Goal: Information Seeking & Learning: Stay updated

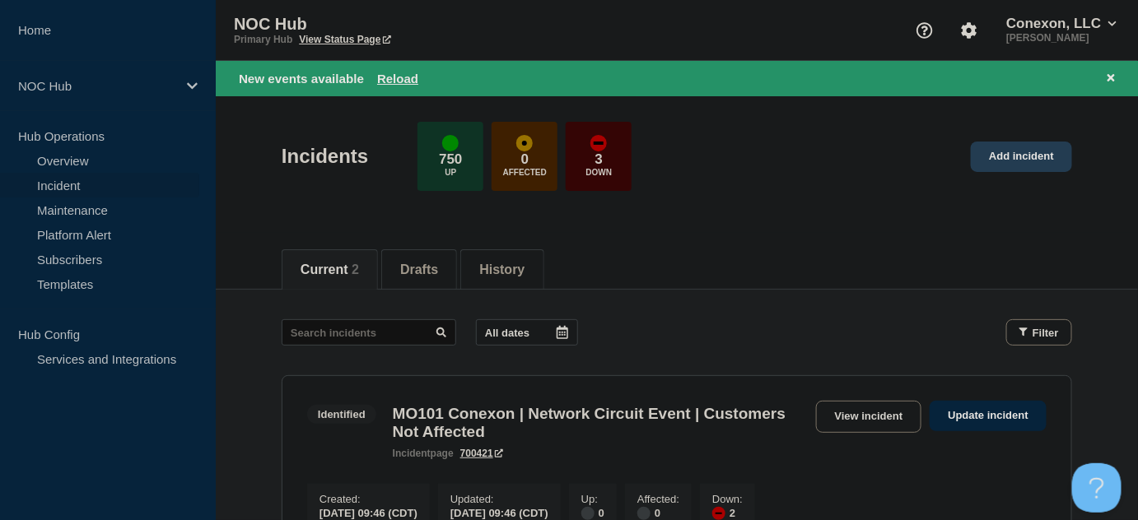
click at [1012, 143] on link "Add incident" at bounding box center [1021, 157] width 101 height 30
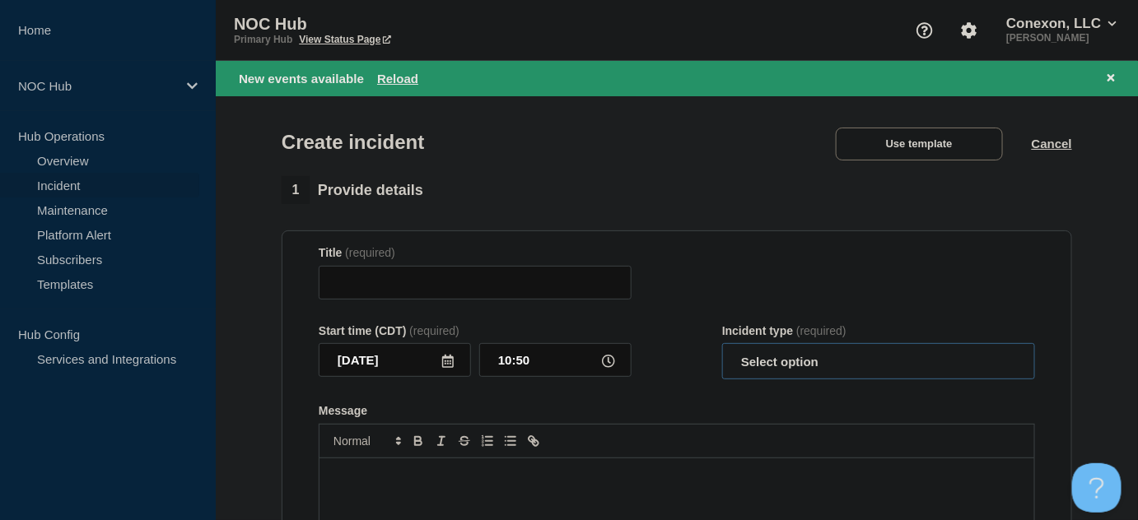
click at [875, 370] on select "Select option Investigating Identified Monitoring" at bounding box center [878, 361] width 313 height 36
select select "investigating"
click at [722, 347] on select "Select option Investigating Identified Monitoring" at bounding box center [878, 361] width 313 height 36
click at [739, 312] on form "Title (required) Start time (CDT) (required) [DATE] 10:50 Incident type (requir…" at bounding box center [677, 451] width 716 height 411
click at [909, 122] on div "Create incident Use template Cancel" at bounding box center [676, 136] width 827 height 81
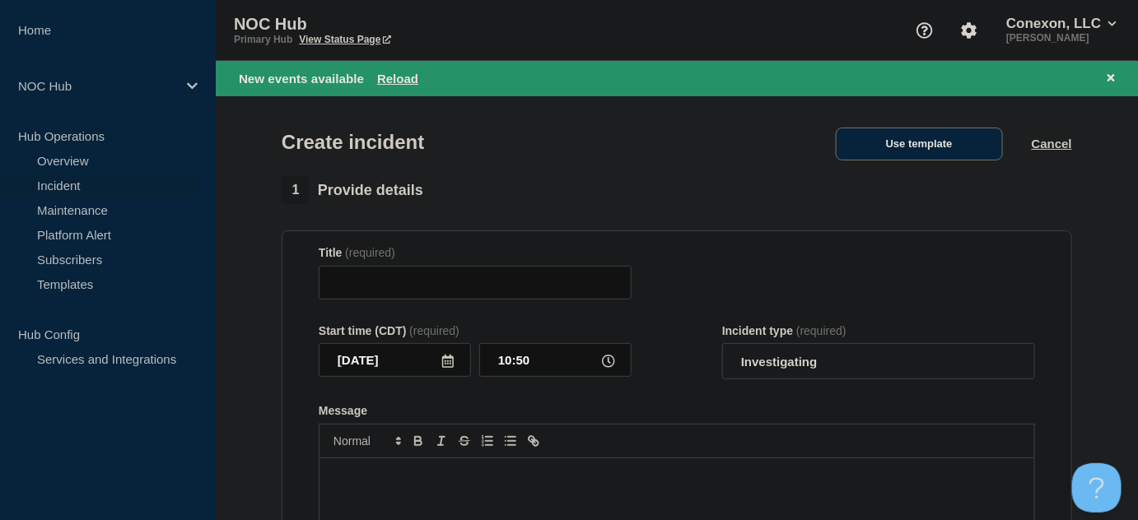
click at [911, 149] on button "Use template" at bounding box center [919, 144] width 167 height 33
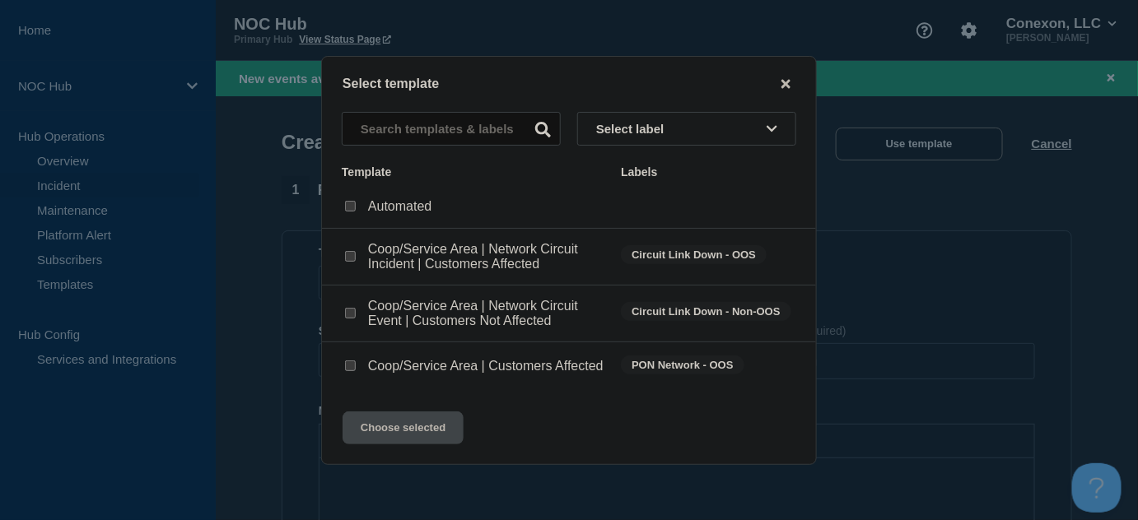
click at [357, 365] on div at bounding box center [350, 366] width 16 height 16
click at [353, 366] on input "Coop/Service Area | Customers Affected checkbox" at bounding box center [350, 366] width 11 height 11
checkbox input "true"
click at [408, 445] on button "Choose selected" at bounding box center [403, 428] width 121 height 33
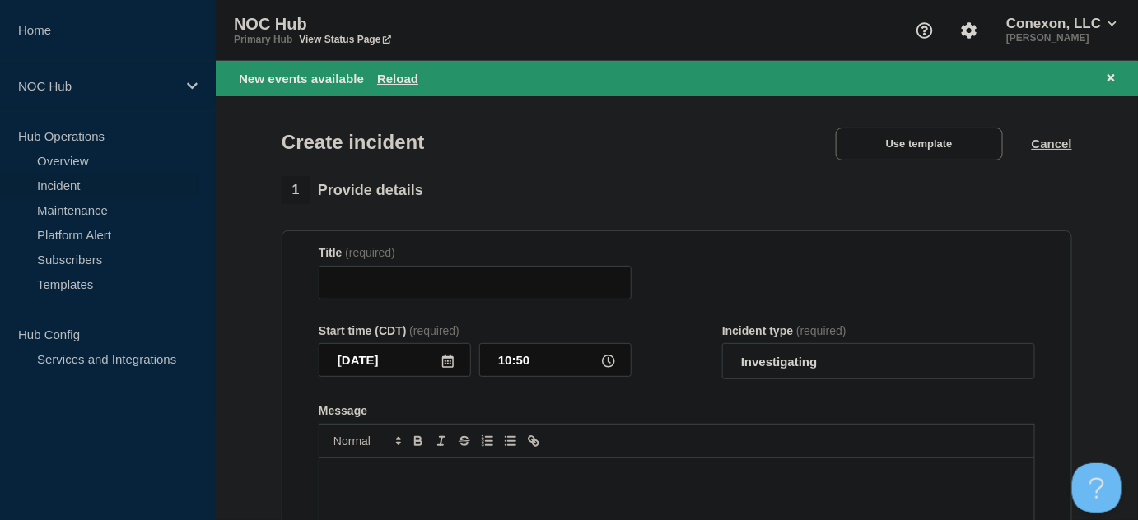
type input "Coop/Service Area | Customers Affected"
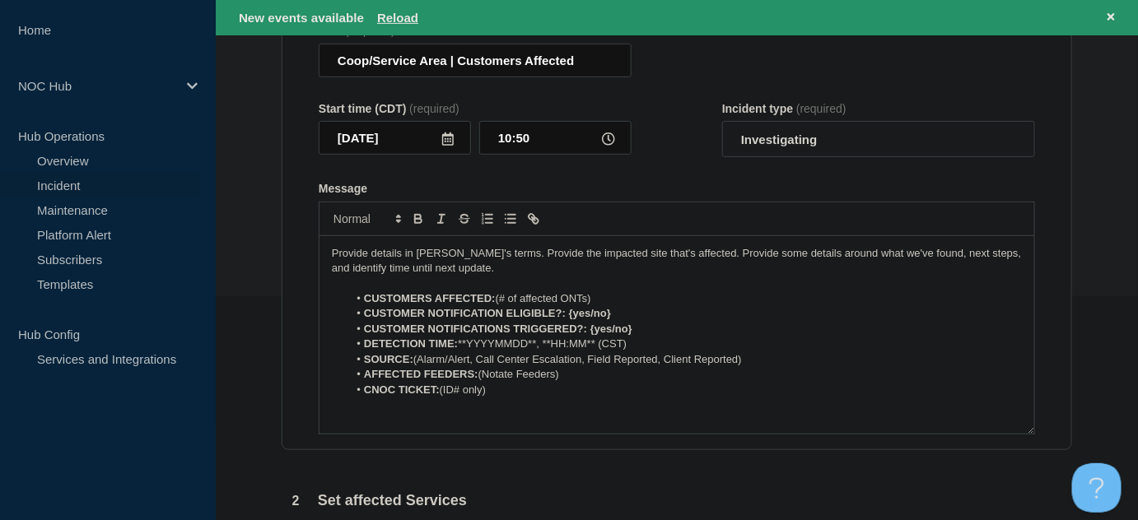
scroll to position [224, 0]
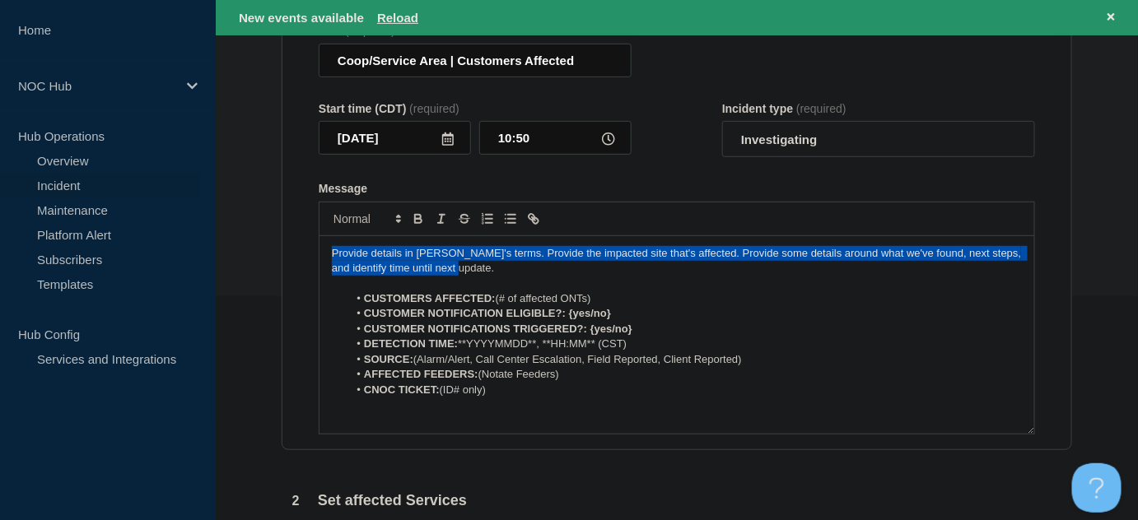
drag, startPoint x: 481, startPoint y: 270, endPoint x: 281, endPoint y: 193, distance: 214.5
click at [230, 226] on section "1 Provide details Title (required) Coop/Service Area | Customers Affected Start…" at bounding box center [677, 425] width 922 height 943
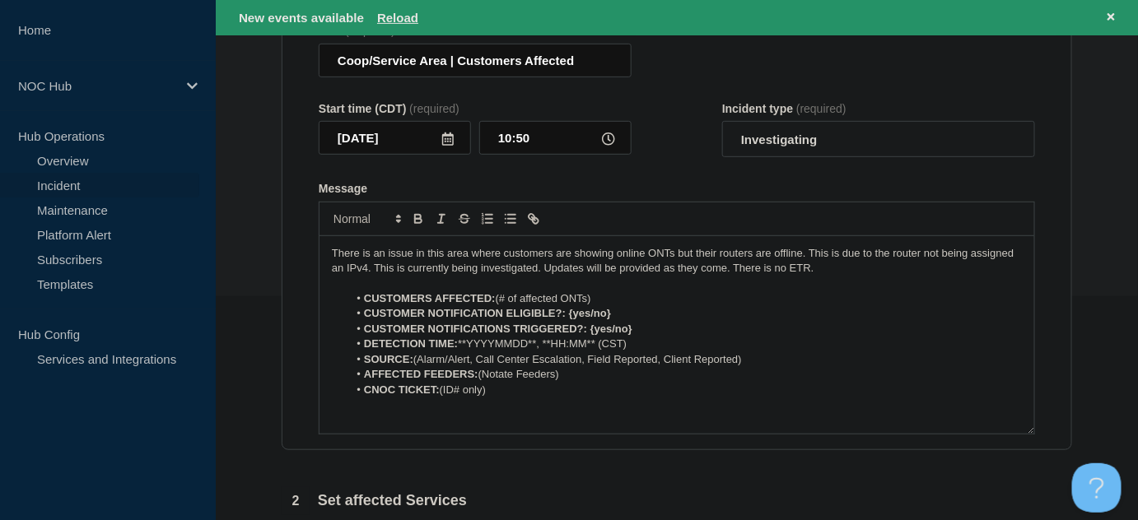
drag, startPoint x: 498, startPoint y: 299, endPoint x: 696, endPoint y: 299, distance: 197.6
click at [696, 299] on li "CUSTOMERS AFFECTED: (# of affected ONTs)" at bounding box center [685, 298] width 674 height 15
drag, startPoint x: 567, startPoint y: 313, endPoint x: 670, endPoint y: 313, distance: 102.9
click at [670, 313] on li "CUSTOMER NOTIFICATION ELIGIBLE?: {yes/no}" at bounding box center [685, 313] width 674 height 15
drag, startPoint x: 588, startPoint y: 330, endPoint x: 680, endPoint y: 330, distance: 92.2
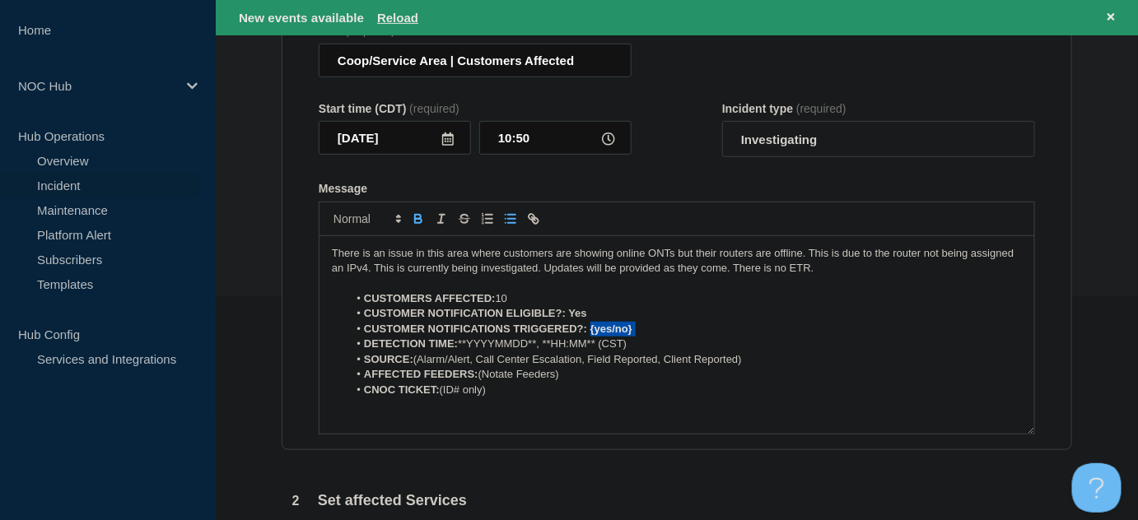
click at [680, 330] on li "CUSTOMER NOTIFICATIONS TRIGGERED?: {yes/no}" at bounding box center [685, 329] width 674 height 15
drag, startPoint x: 557, startPoint y: 335, endPoint x: 459, endPoint y: 346, distance: 98.6
click at [459, 346] on li "DETECTION TIME: **YYYYMMDD**, **HH:MM** (CST)" at bounding box center [685, 344] width 674 height 15
drag, startPoint x: 413, startPoint y: 363, endPoint x: 764, endPoint y: 357, distance: 350.8
click at [764, 357] on li "SOURCE: (Alarm/Alert, Call Center Escalation, Field Reported, Client Reported)" at bounding box center [685, 359] width 674 height 15
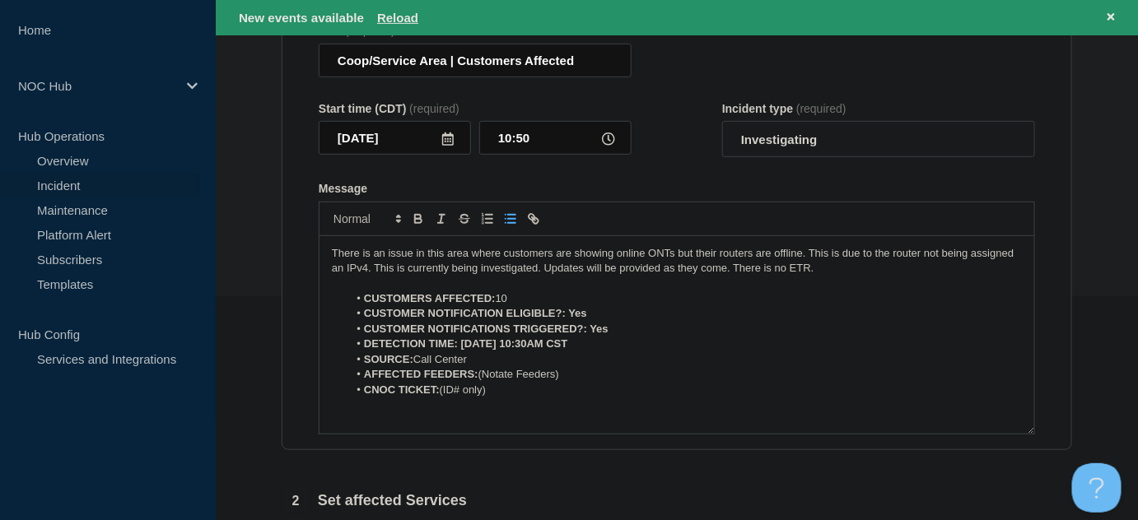
click at [413, 360] on li "SOURCE: Call Center" at bounding box center [685, 359] width 674 height 15
drag, startPoint x: 482, startPoint y: 377, endPoint x: 622, endPoint y: 369, distance: 140.2
click at [623, 375] on li "AFFECTED FEEDERS: (Notate Feeders)" at bounding box center [685, 374] width 674 height 15
drag, startPoint x: 445, startPoint y: 65, endPoint x: 269, endPoint y: 64, distance: 176.2
click at [269, 64] on section "1 Provide details Title (required) Coop/Service Area | Customers Affected Start…" at bounding box center [677, 425] width 922 height 943
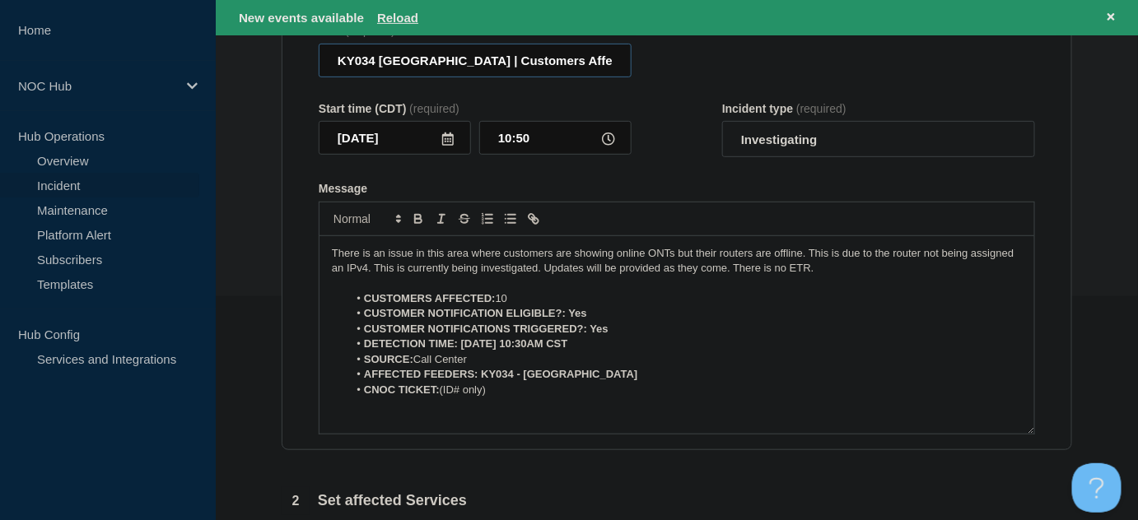
type input "KY034 [GEOGRAPHIC_DATA] | Customers Affected"
click at [571, 335] on strong "CUSTOMER NOTIFICATIONS TRIGGERED?: Yes" at bounding box center [486, 329] width 245 height 12
drag, startPoint x: 441, startPoint y: 391, endPoint x: 540, endPoint y: 393, distance: 98.8
click at [540, 393] on li "CNOC TICKET: (ID# only)" at bounding box center [685, 390] width 674 height 15
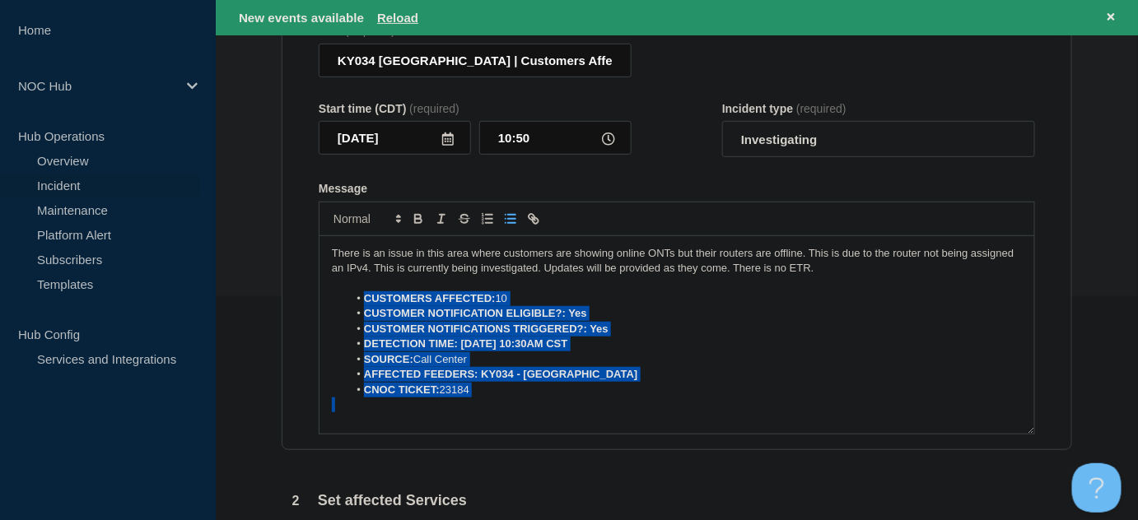
drag, startPoint x: 482, startPoint y: 399, endPoint x: 339, endPoint y: 296, distance: 176.2
click at [339, 296] on div "There is an issue in this area where customers are showing online ONTs but thei…" at bounding box center [676, 335] width 715 height 198
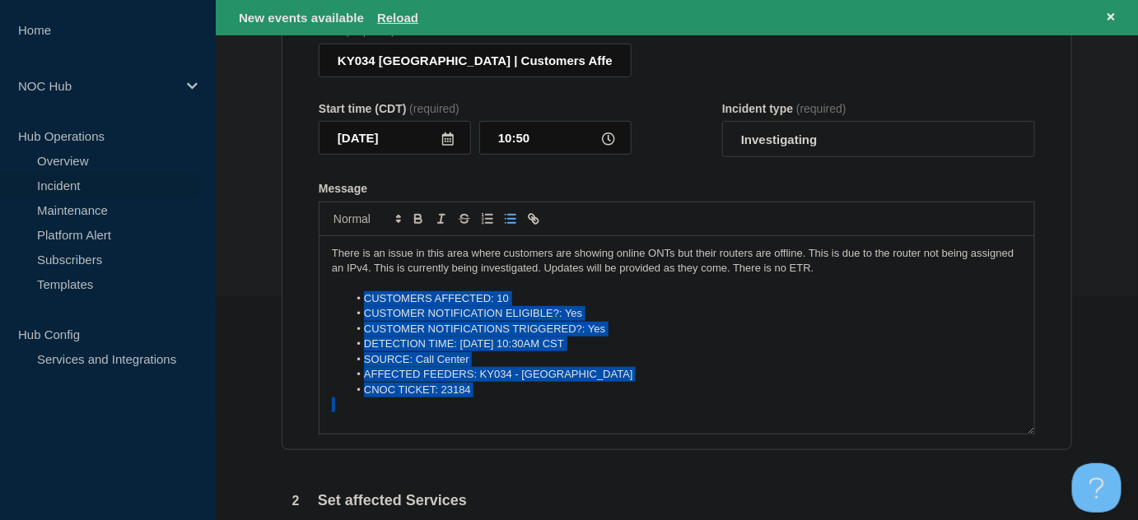
click at [490, 337] on li "CUSTOMER NOTIFICATIONS TRIGGERED?: Yes" at bounding box center [685, 329] width 674 height 15
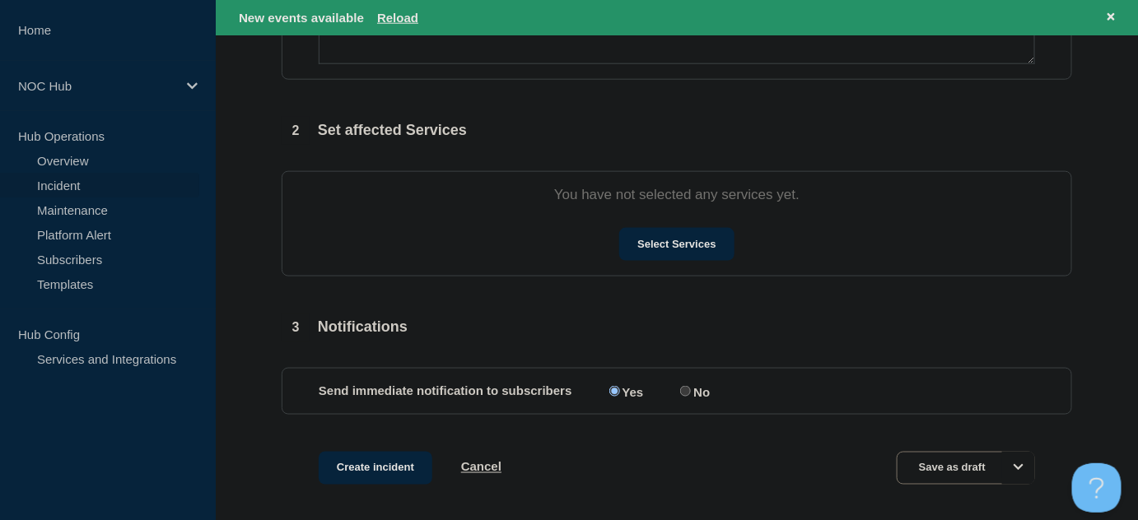
scroll to position [599, 0]
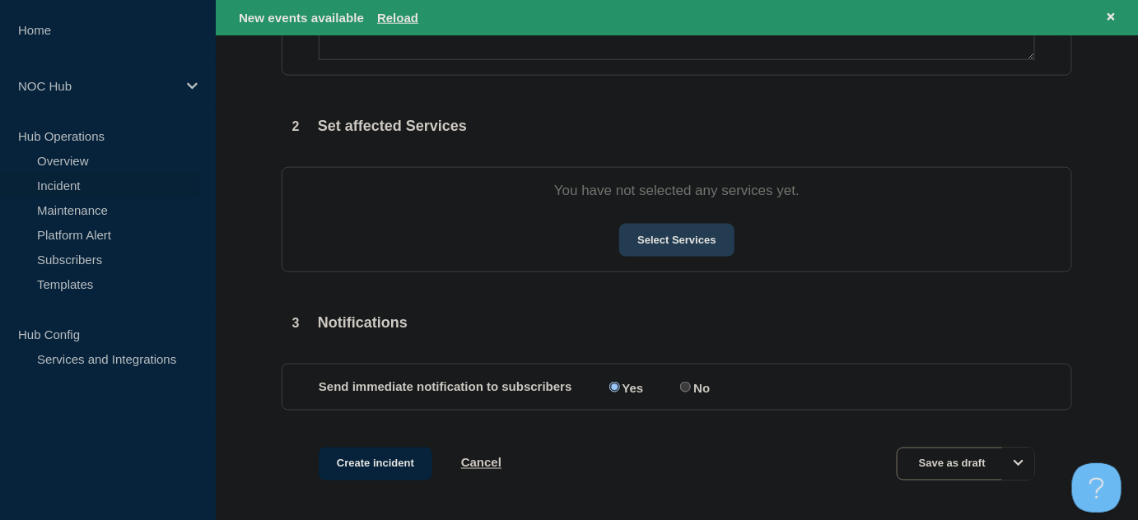
click at [652, 243] on button "Select Services" at bounding box center [676, 240] width 114 height 33
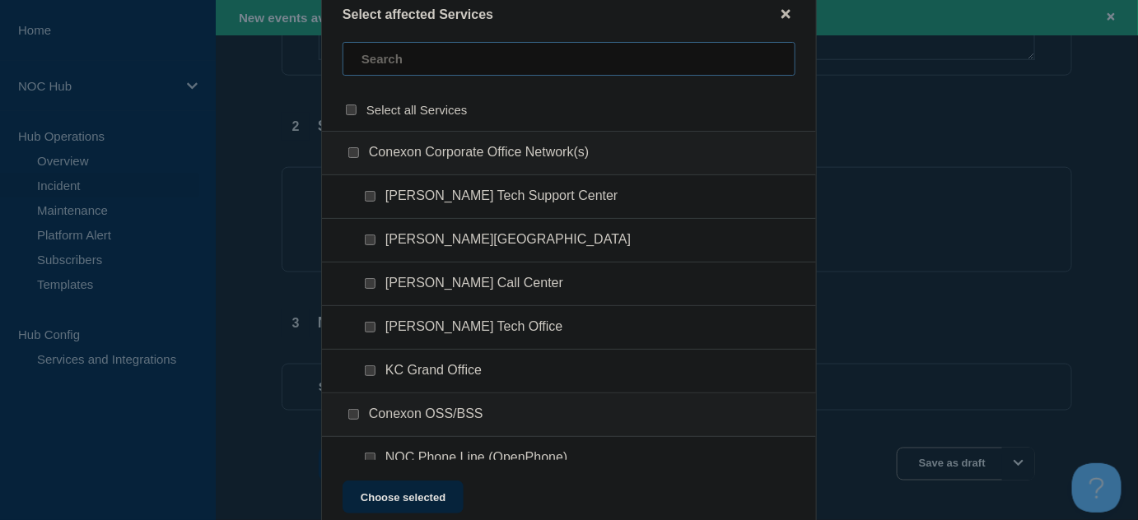
click at [408, 63] on input "text" at bounding box center [569, 59] width 453 height 34
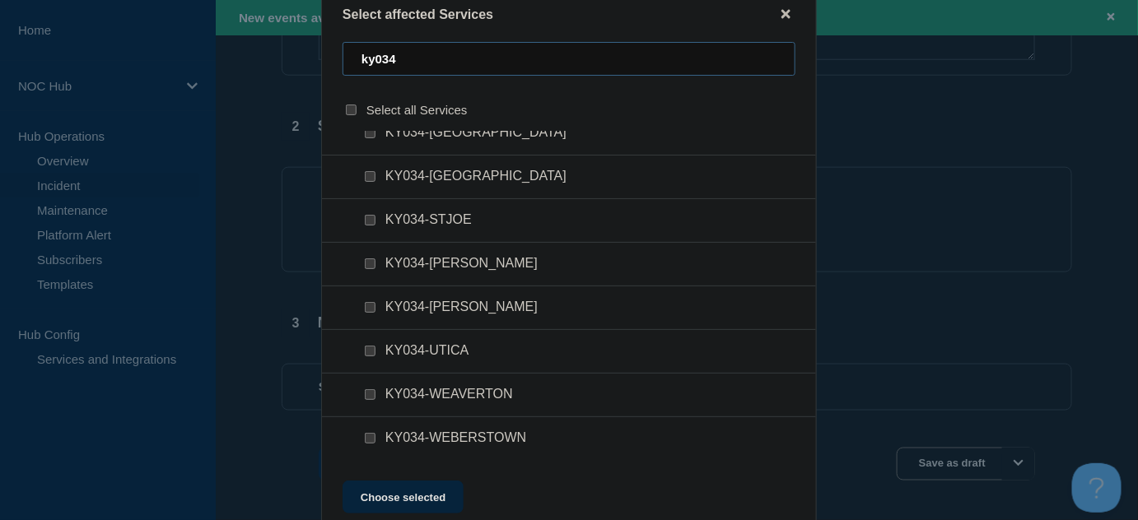
scroll to position [1420, 0]
type input "ky034"
click at [372, 354] on input "KY034-WHITESVILLE checkbox" at bounding box center [370, 350] width 11 height 11
checkbox input "true"
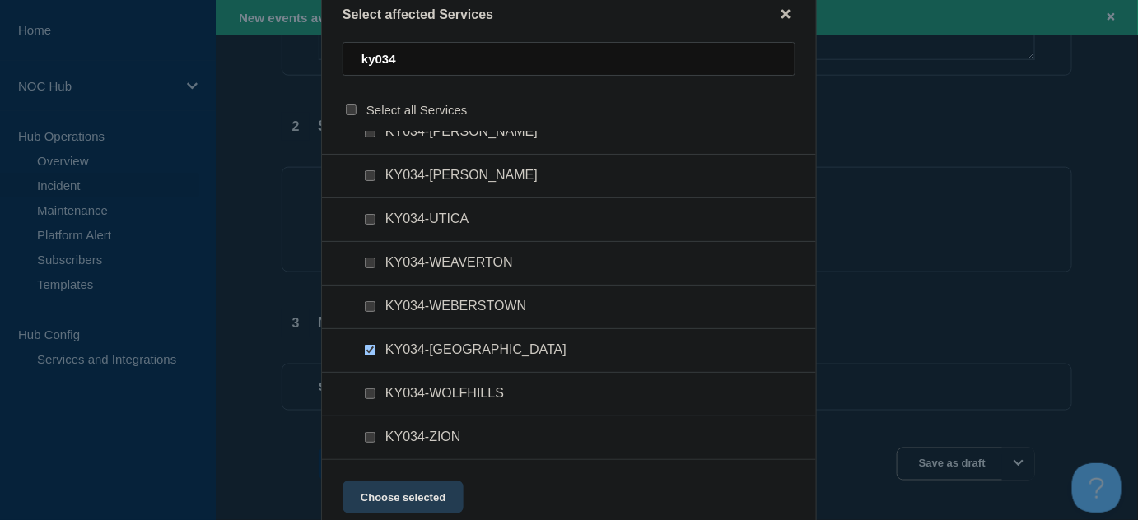
click at [421, 501] on button "Choose selected" at bounding box center [403, 497] width 121 height 33
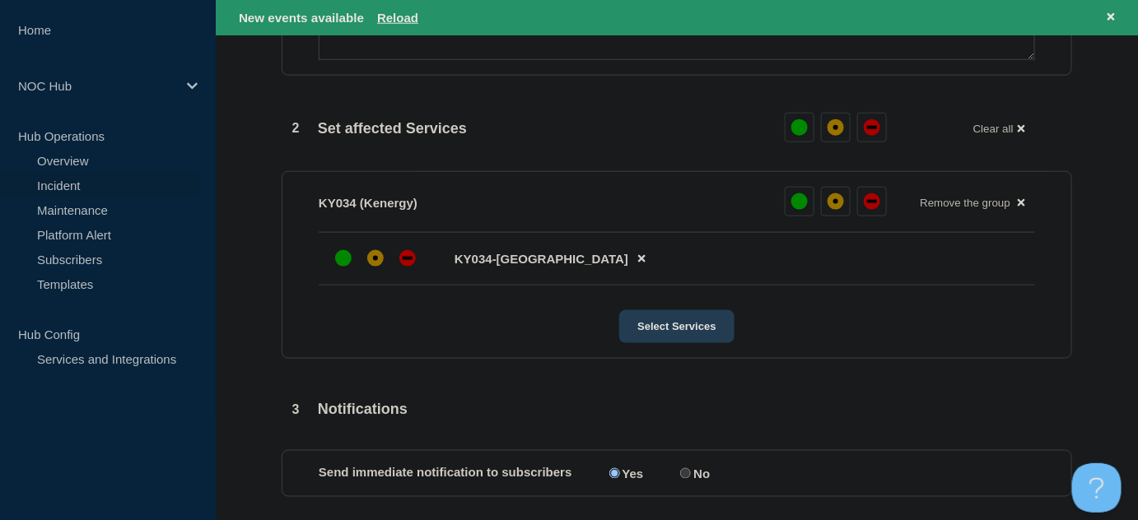
click at [650, 342] on button "Select Services" at bounding box center [676, 326] width 114 height 33
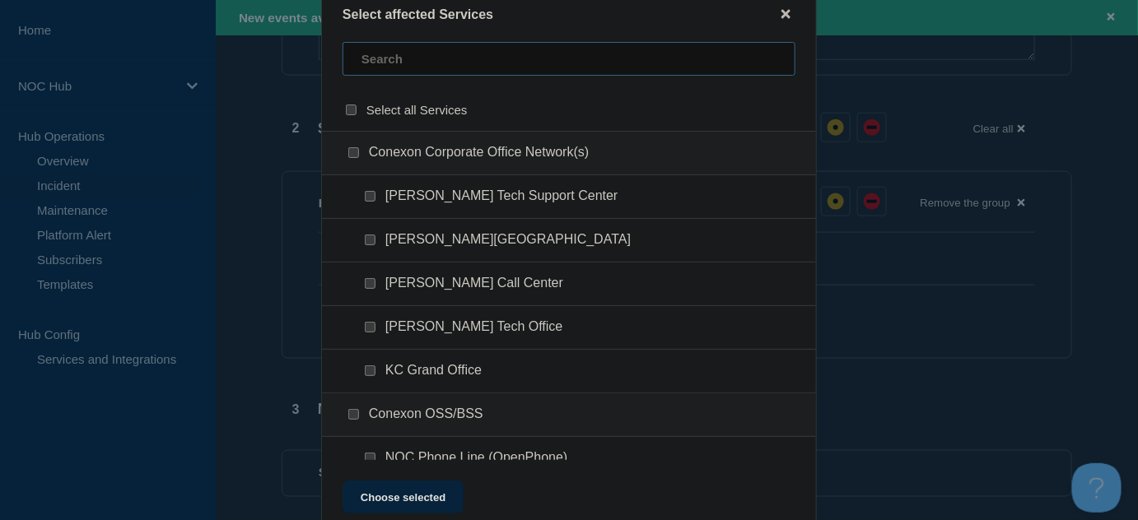
click at [445, 68] on input "text" at bounding box center [569, 59] width 453 height 34
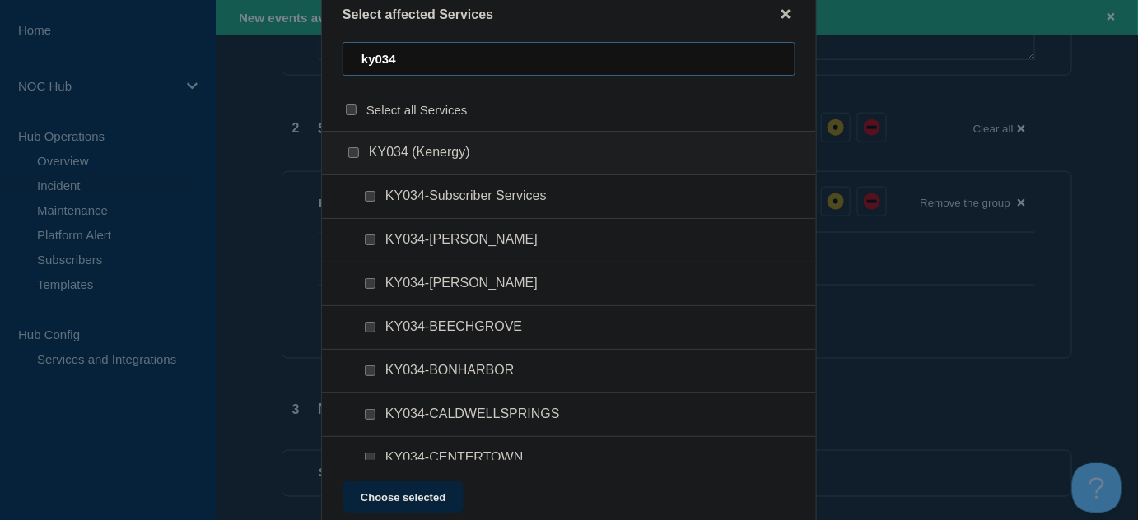
type input "ky034"
click at [369, 198] on input "KY034-Subscriber Services checkbox" at bounding box center [370, 196] width 11 height 11
checkbox input "true"
click at [434, 497] on button "Choose selected" at bounding box center [403, 497] width 121 height 33
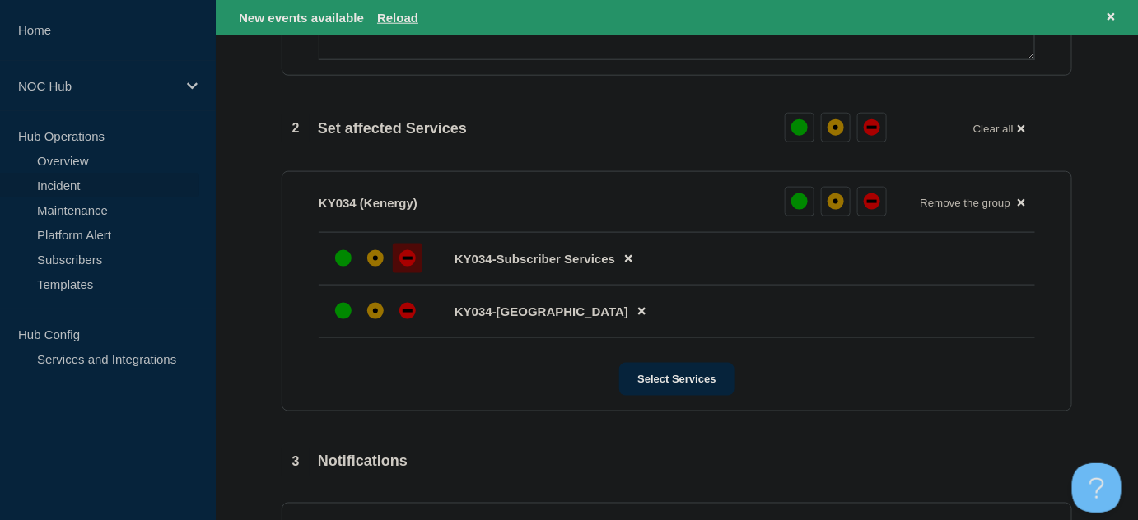
click at [408, 260] on div "down" at bounding box center [408, 258] width 10 height 3
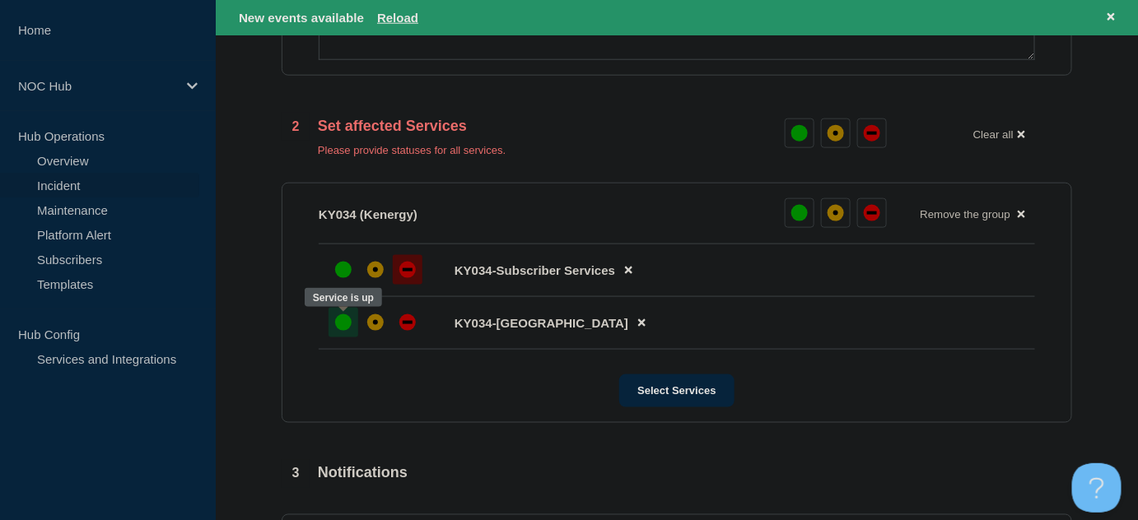
click at [347, 325] on div "up" at bounding box center [343, 323] width 16 height 16
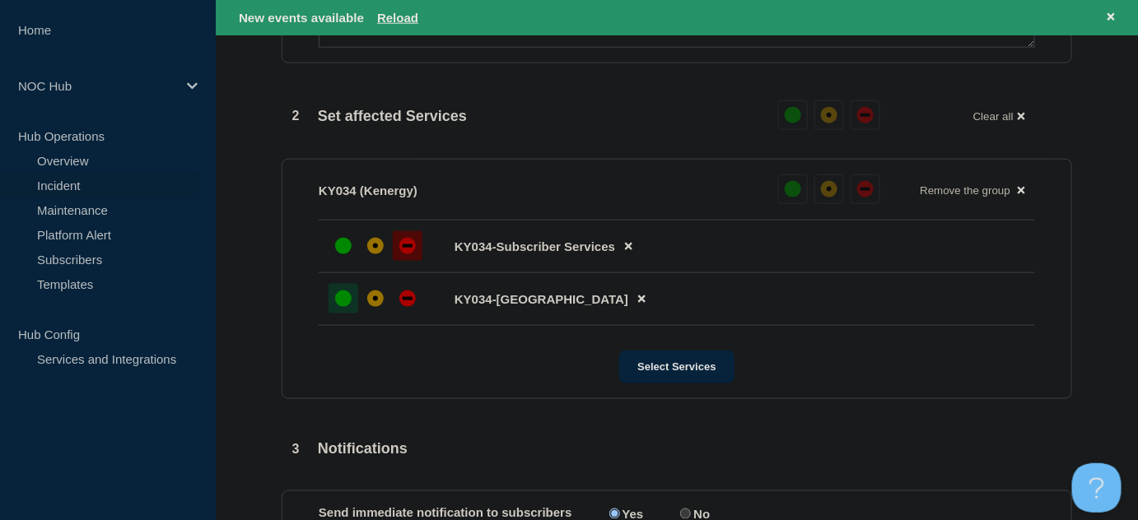
scroll to position [808, 0]
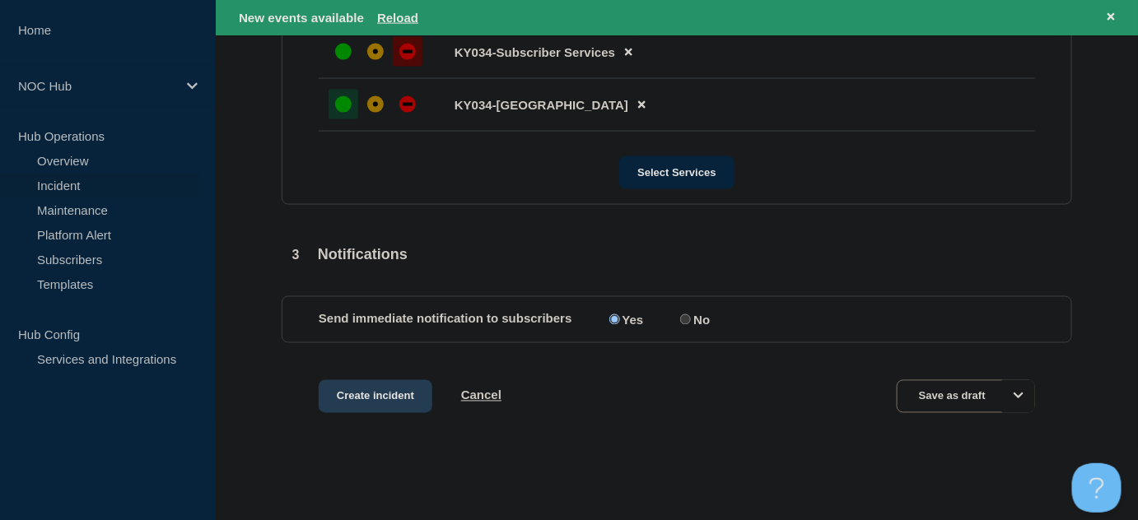
click at [374, 401] on button "Create incident" at bounding box center [376, 396] width 114 height 33
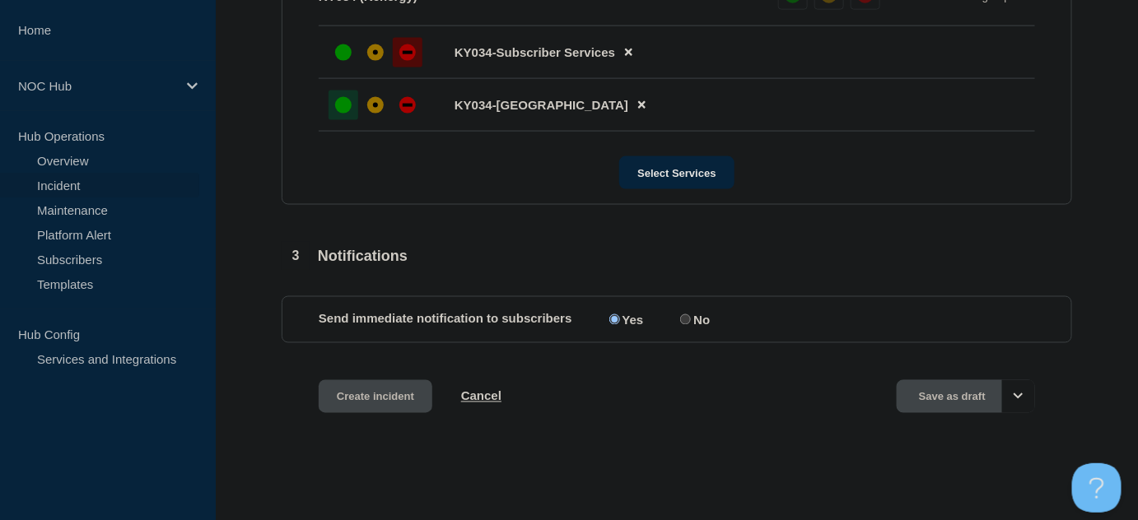
scroll to position [773, 0]
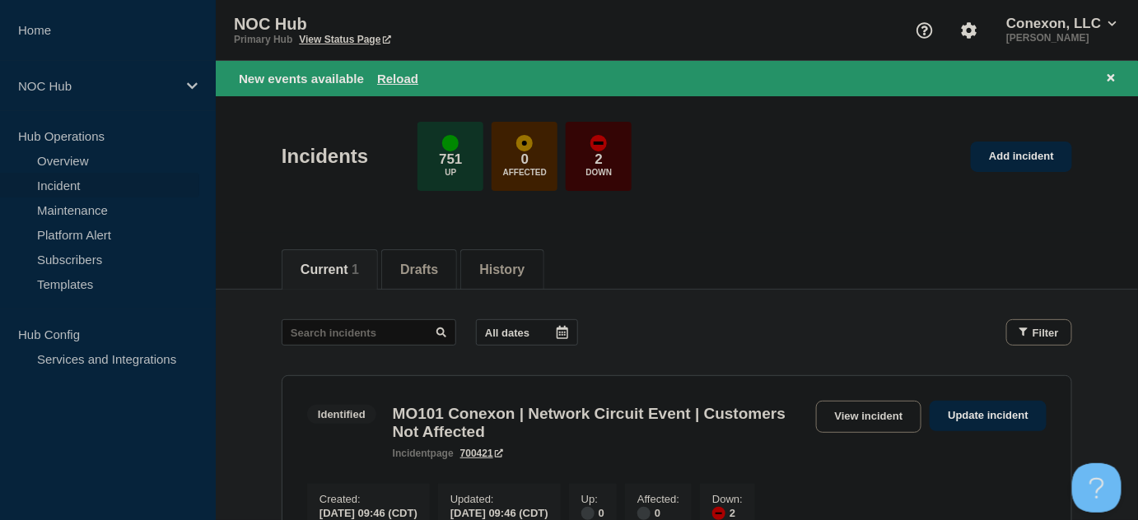
click at [675, 217] on header "Incidents 751 Up 0 Affected 2 Down Add incident" at bounding box center [677, 165] width 922 height 138
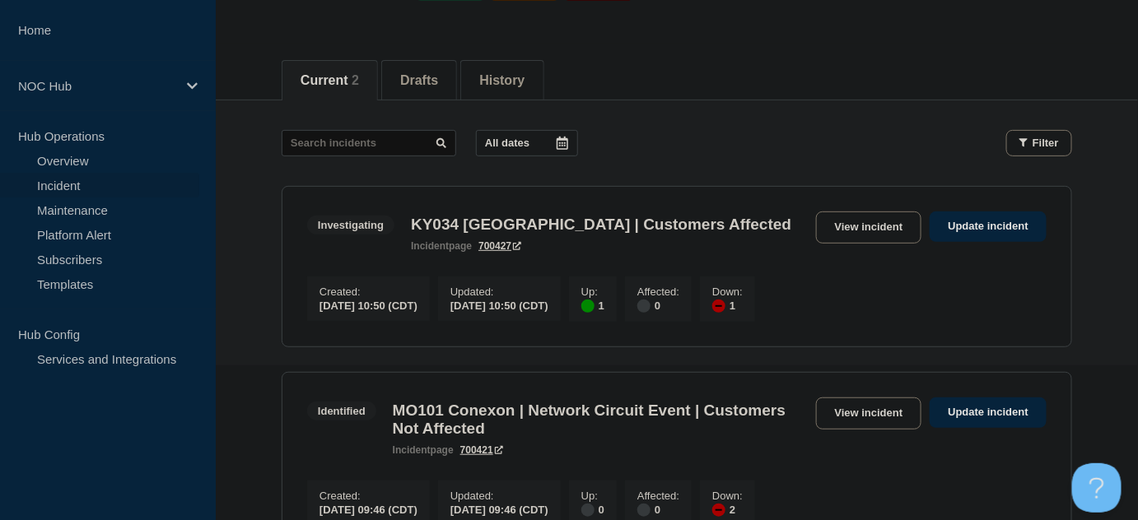
scroll to position [149, 0]
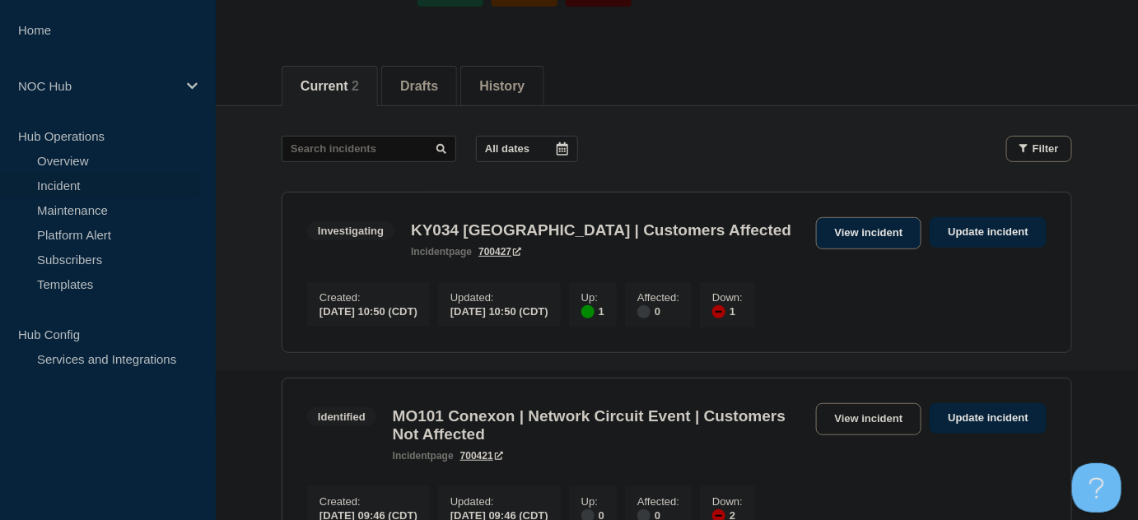
click at [851, 236] on link "View incident" at bounding box center [869, 233] width 106 height 32
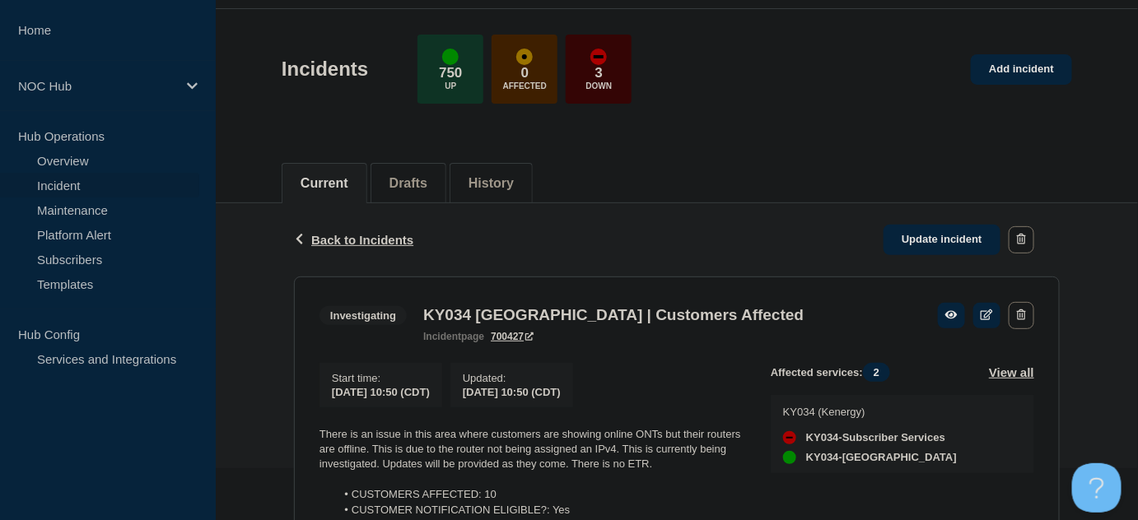
scroll to position [329, 0]
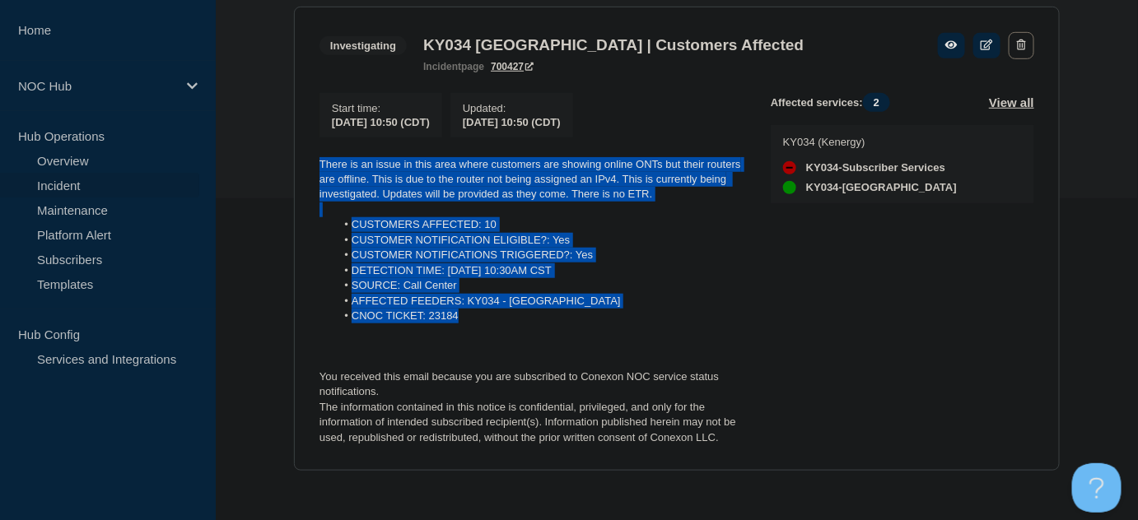
drag, startPoint x: 496, startPoint y: 319, endPoint x: 314, endPoint y: 165, distance: 238.9
click at [314, 165] on section "Investigating KY034 [GEOGRAPHIC_DATA] | Customers Affected incident page 700427…" at bounding box center [677, 239] width 766 height 465
copy div "There is an issue in this area where customers are showing online ONTs but thei…"
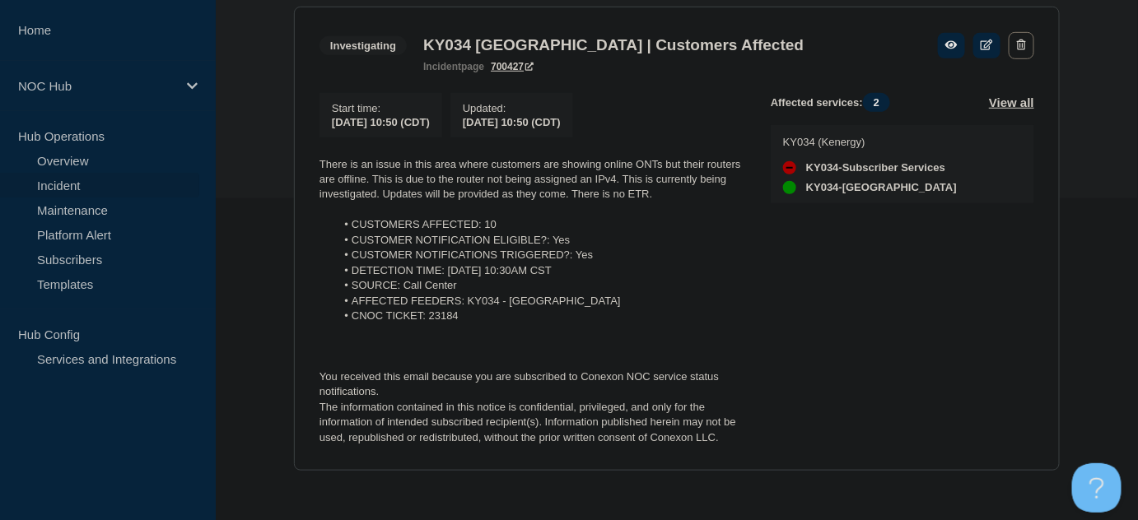
click at [269, 89] on div "Back Back to Incidents Update incident Investigating KY034 [GEOGRAPHIC_DATA] | …" at bounding box center [677, 214] width 922 height 563
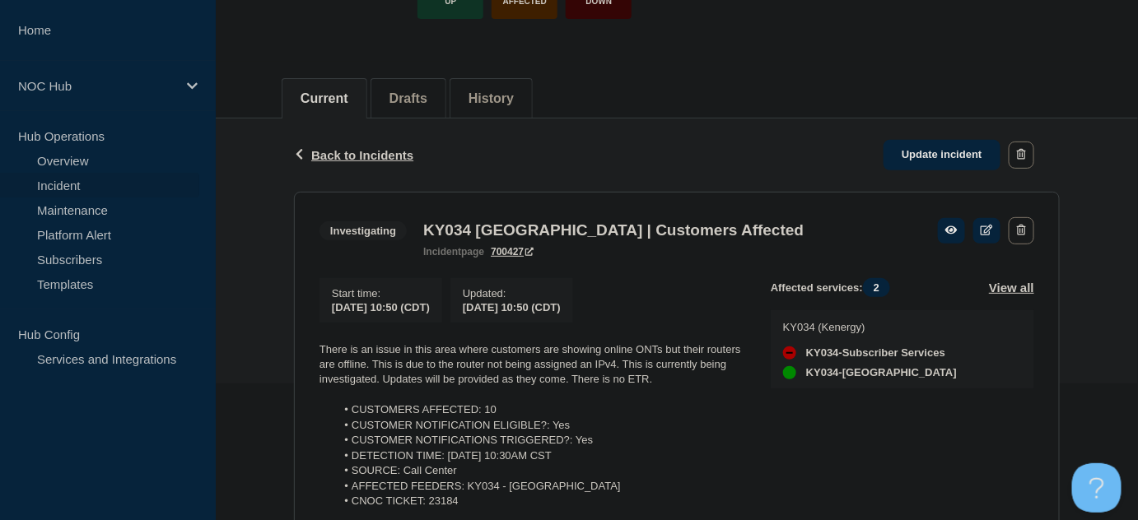
scroll to position [0, 0]
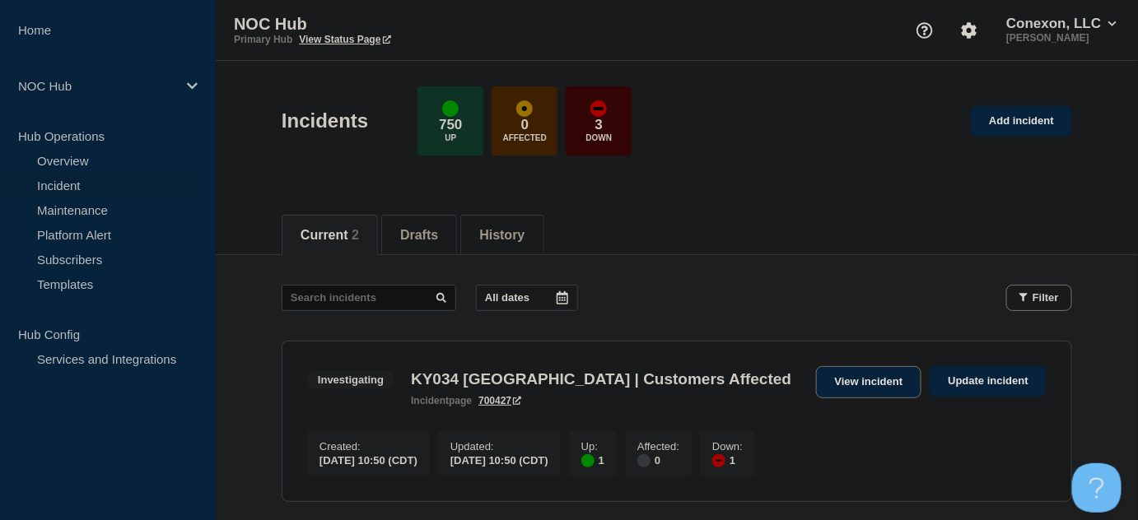
click at [850, 385] on link "View incident" at bounding box center [869, 382] width 106 height 32
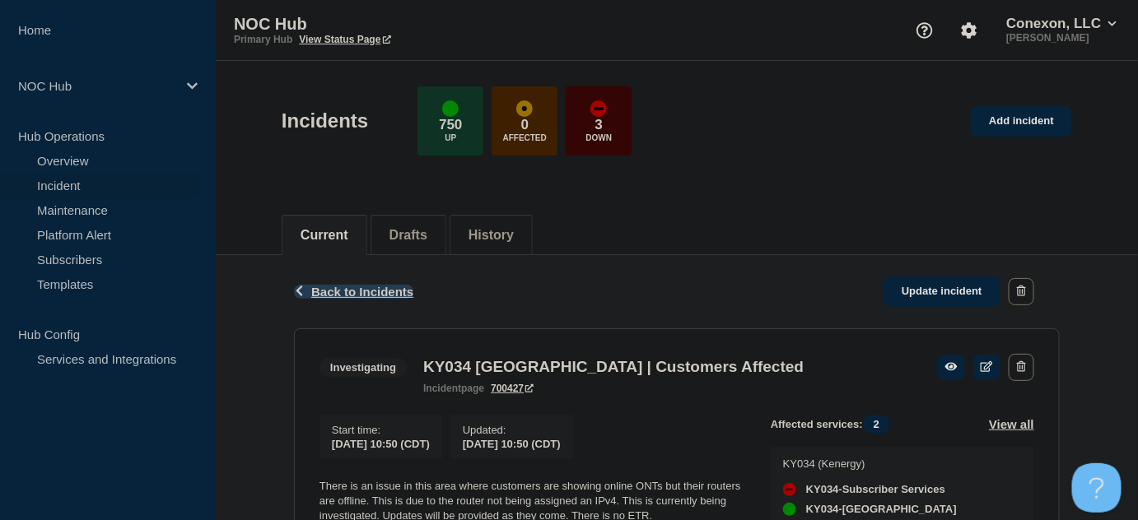
click at [331, 283] on div "Back Back to Incidents Update incident" at bounding box center [677, 291] width 766 height 73
click at [331, 291] on span "Back to Incidents" at bounding box center [362, 292] width 102 height 14
